Goal: Transaction & Acquisition: Purchase product/service

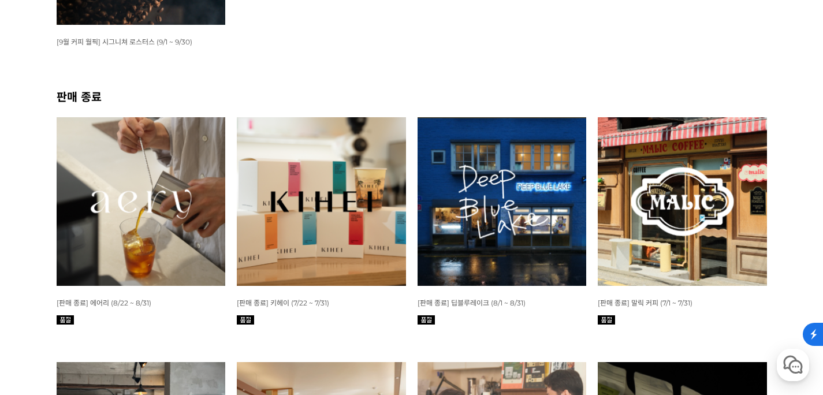
click at [188, 38] on span "[9월 커피 월픽] 시그니쳐 로스터스 (9/1 ~ 9/30)" at bounding box center [125, 42] width 136 height 9
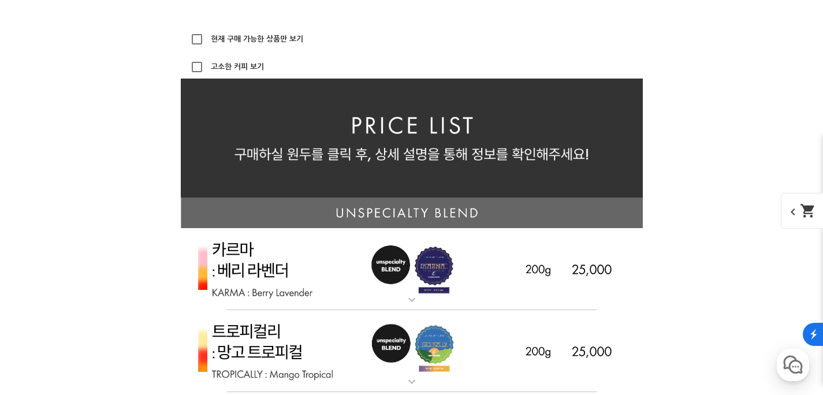
scroll to position [2680, 0]
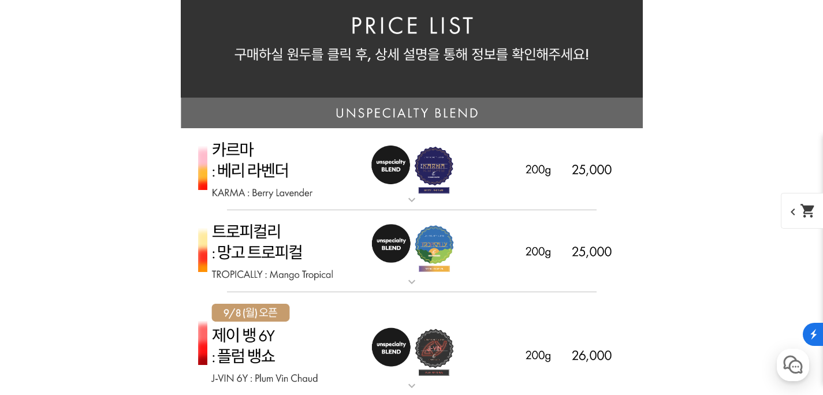
click at [400, 113] on img at bounding box center [412, 113] width 462 height 31
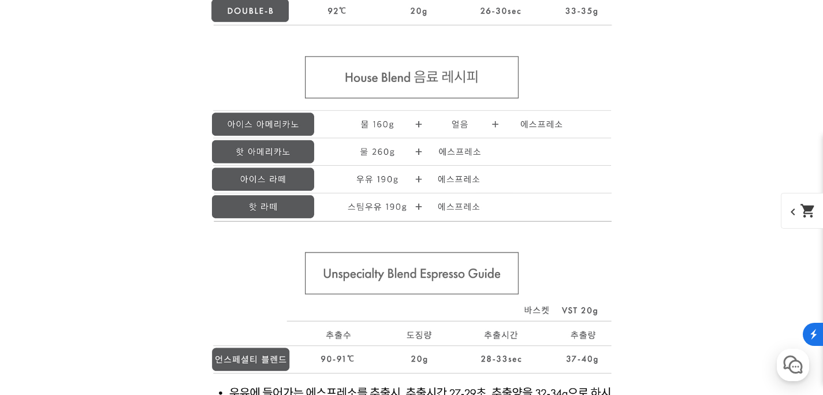
scroll to position [9923, 0]
drag, startPoint x: 389, startPoint y: 203, endPoint x: 661, endPoint y: 214, distance: 272.4
